Goal: Use online tool/utility: Utilize a website feature to perform a specific function

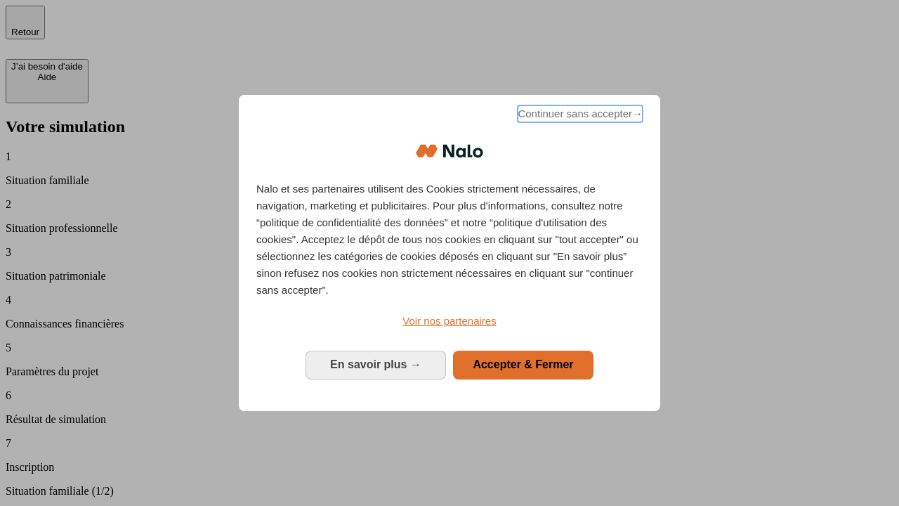
click at [579, 116] on span "Continuer sans accepter →" at bounding box center [580, 113] width 125 height 17
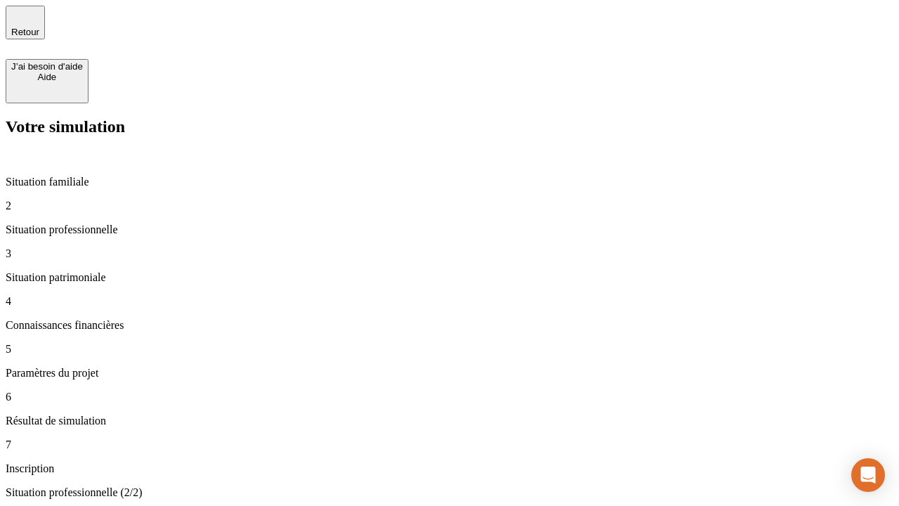
type input "30 000"
type input "40 000"
